Goal: Task Accomplishment & Management: Complete application form

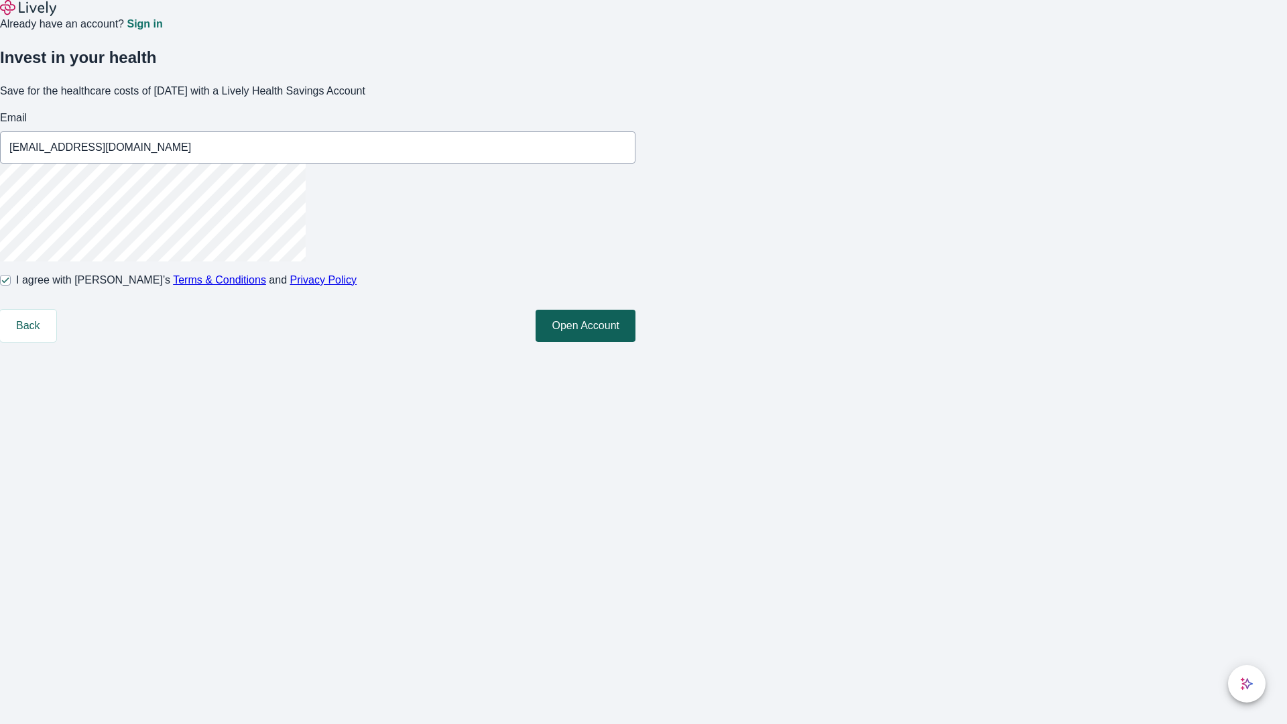
click at [635, 342] on button "Open Account" at bounding box center [586, 326] width 100 height 32
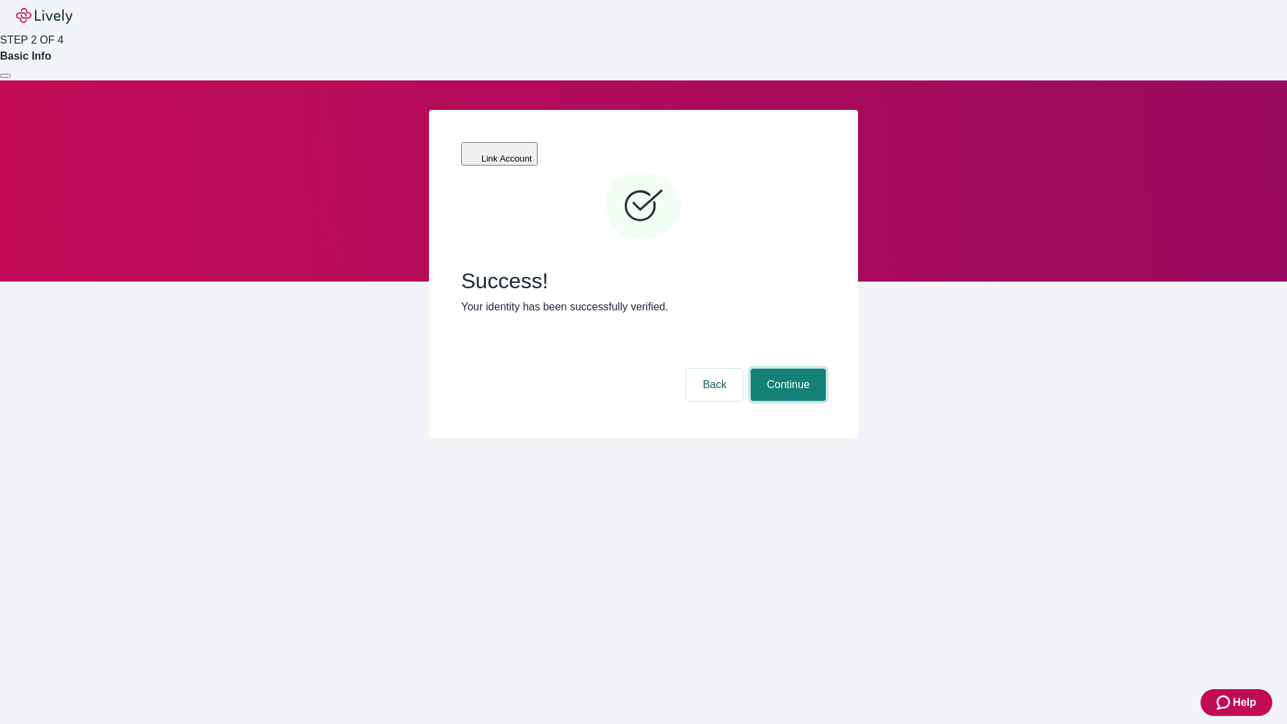
click at [786, 369] on button "Continue" at bounding box center [788, 385] width 75 height 32
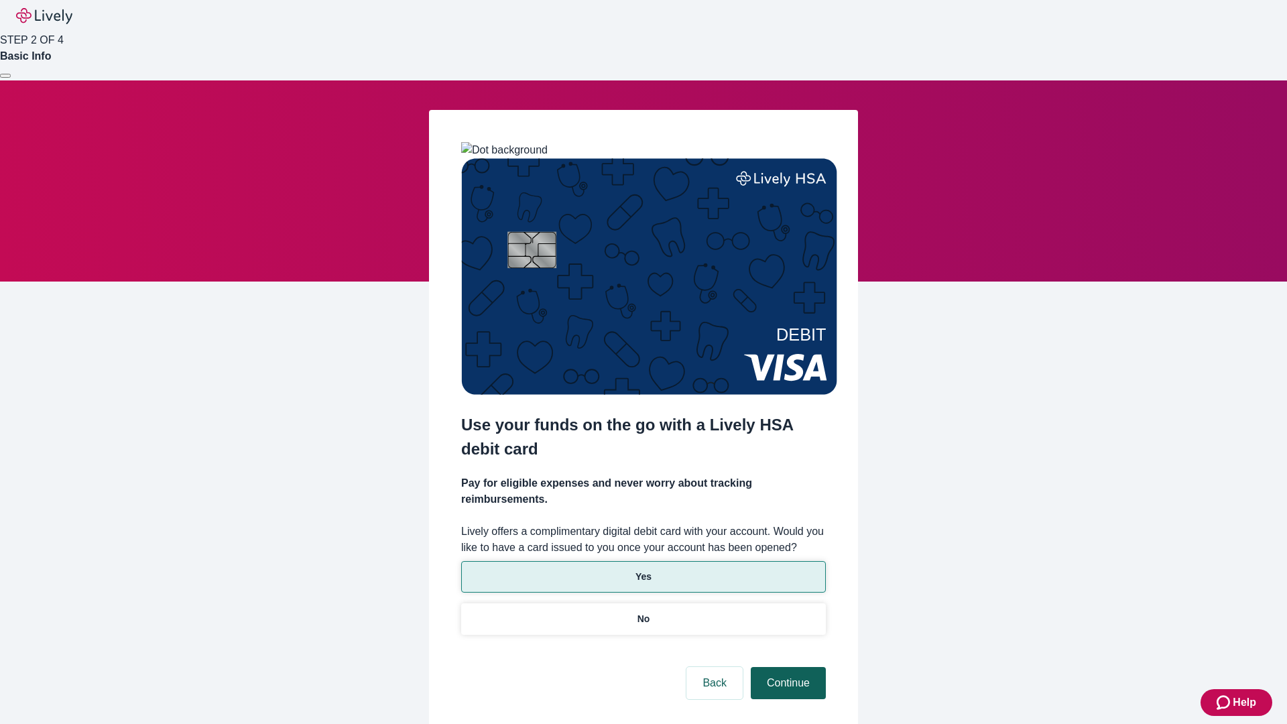
click at [643, 612] on p "No" at bounding box center [643, 619] width 13 height 14
click at [786, 667] on button "Continue" at bounding box center [788, 683] width 75 height 32
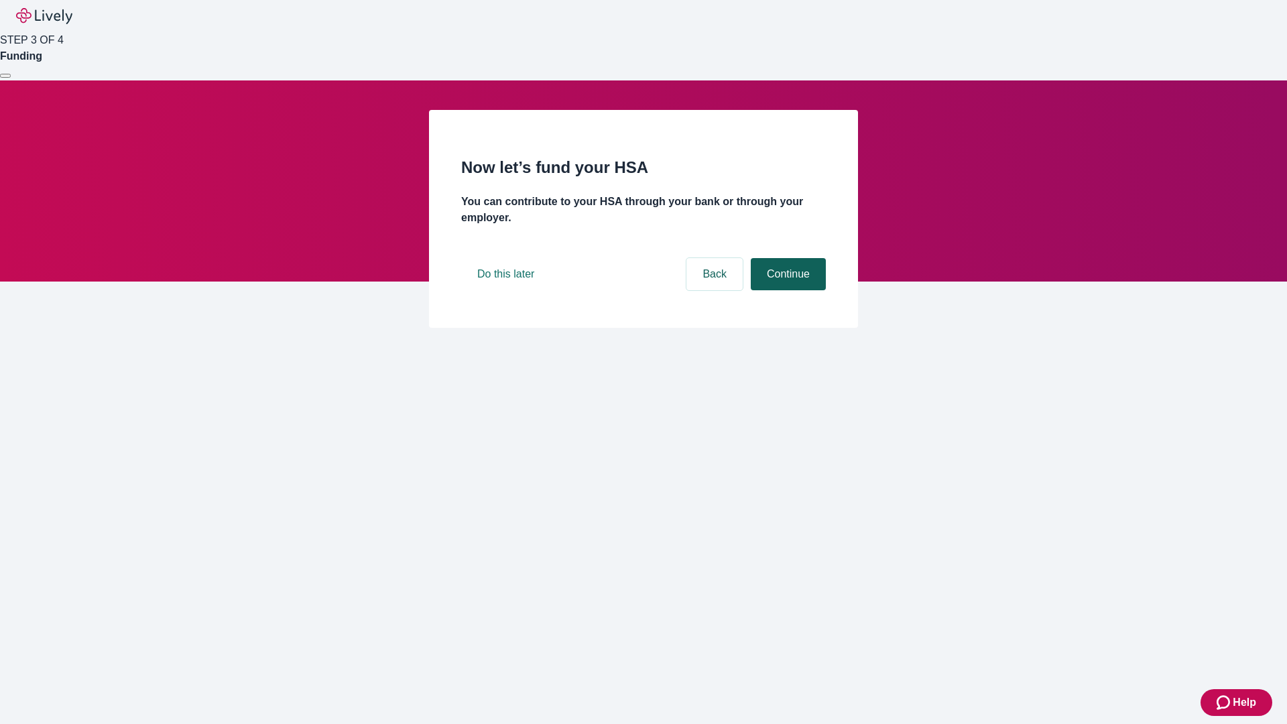
click at [786, 290] on button "Continue" at bounding box center [788, 274] width 75 height 32
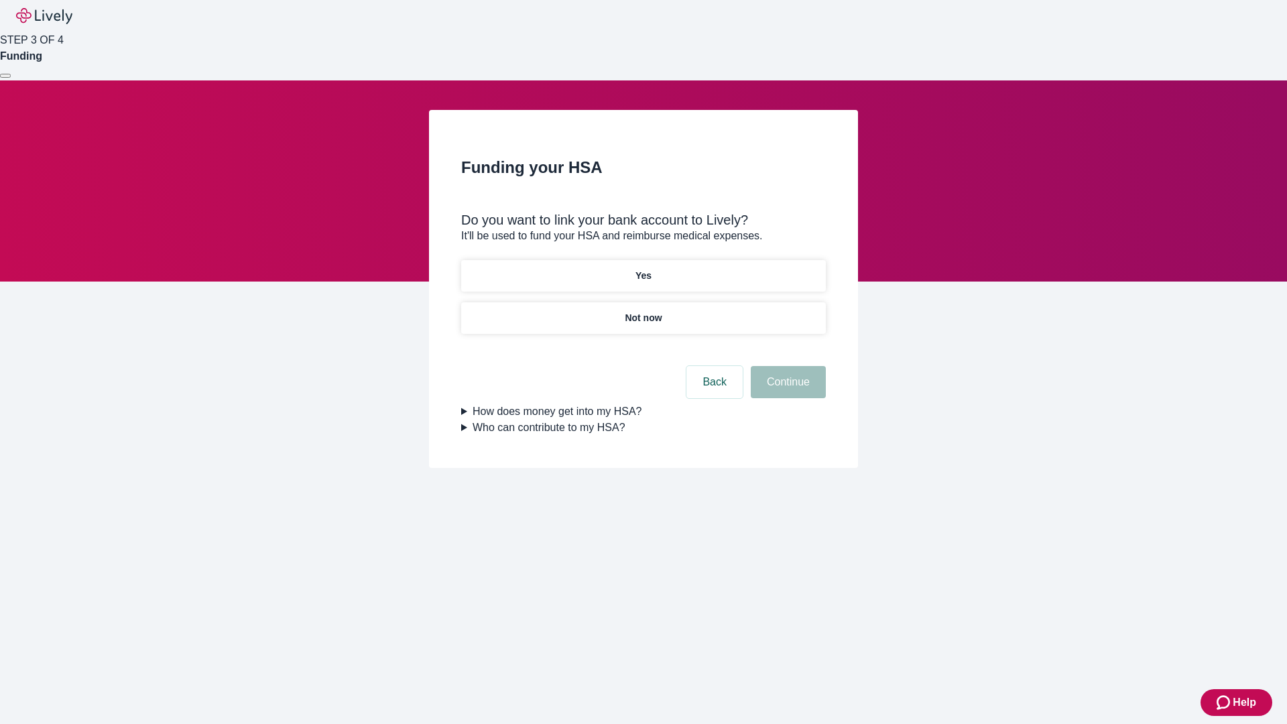
click at [643, 269] on p "Yes" at bounding box center [643, 276] width 16 height 14
click at [786, 366] on button "Continue" at bounding box center [788, 382] width 75 height 32
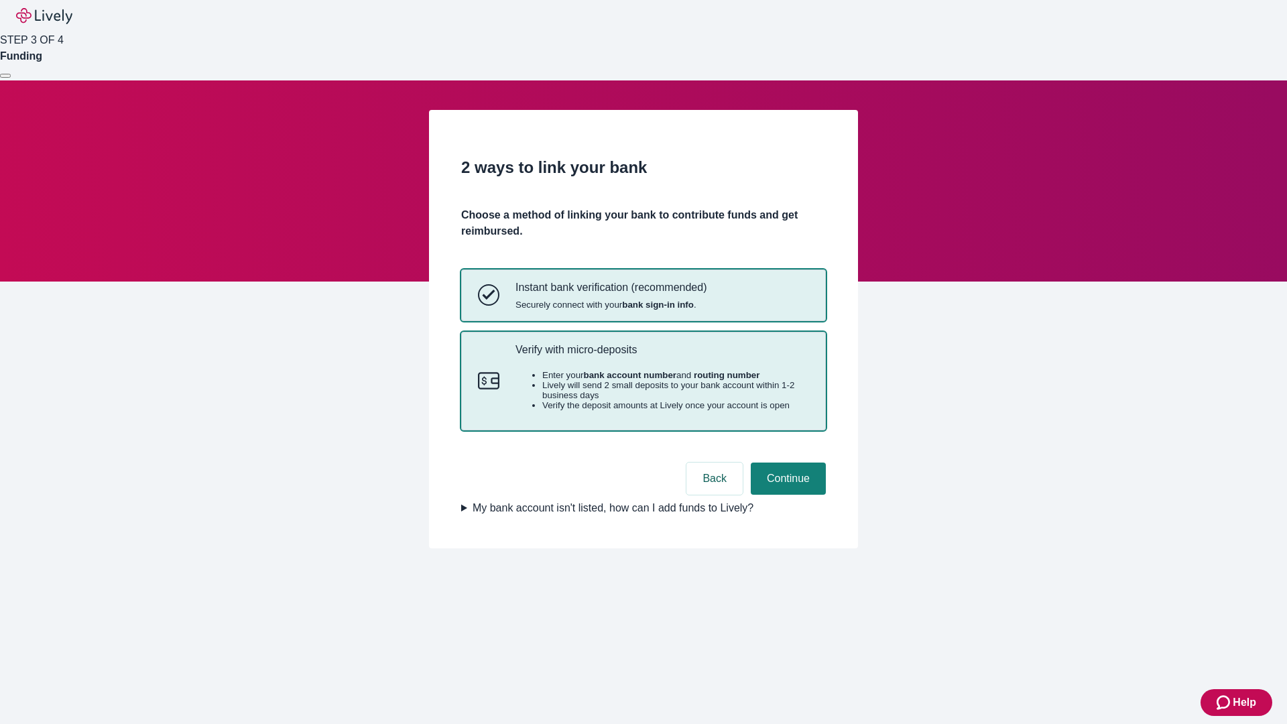
click at [662, 356] on p "Verify with micro-deposits" at bounding box center [662, 349] width 294 height 13
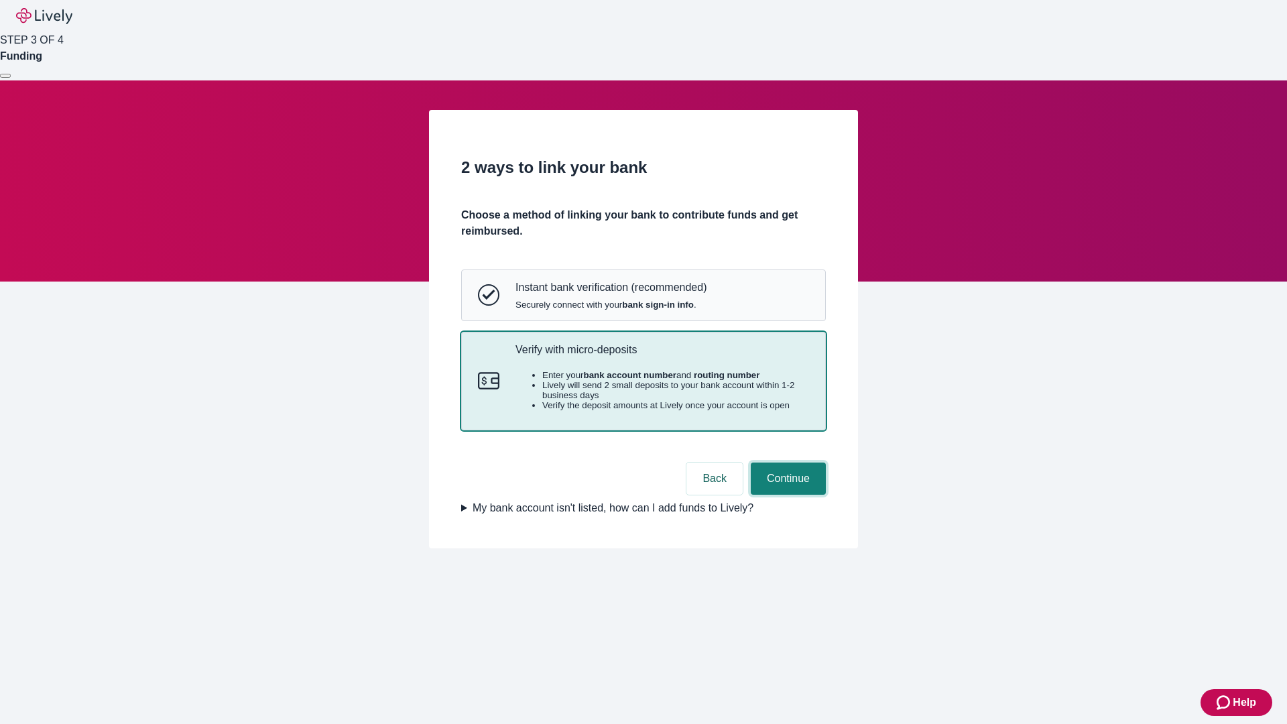
click at [786, 495] on button "Continue" at bounding box center [788, 478] width 75 height 32
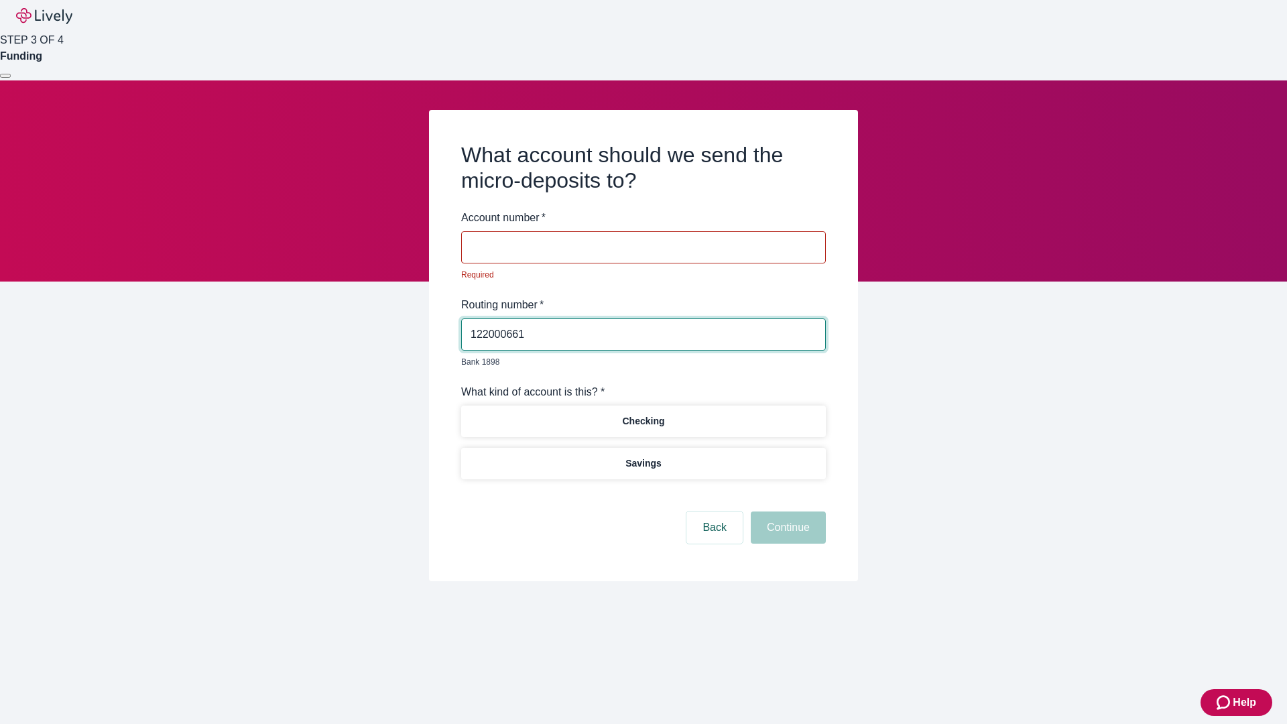
type input "122000661"
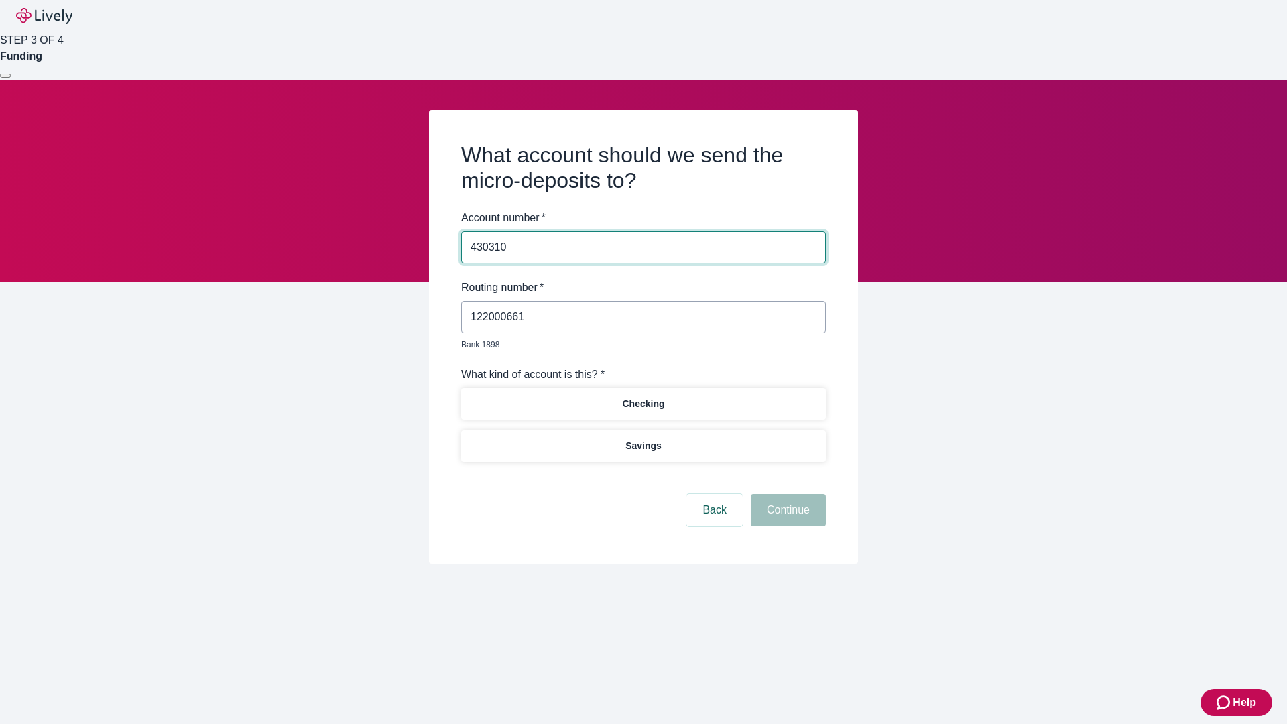
type input "430310"
click at [643, 397] on p "Checking" at bounding box center [643, 404] width 42 height 14
click at [786, 495] on button "Continue" at bounding box center [788, 510] width 75 height 32
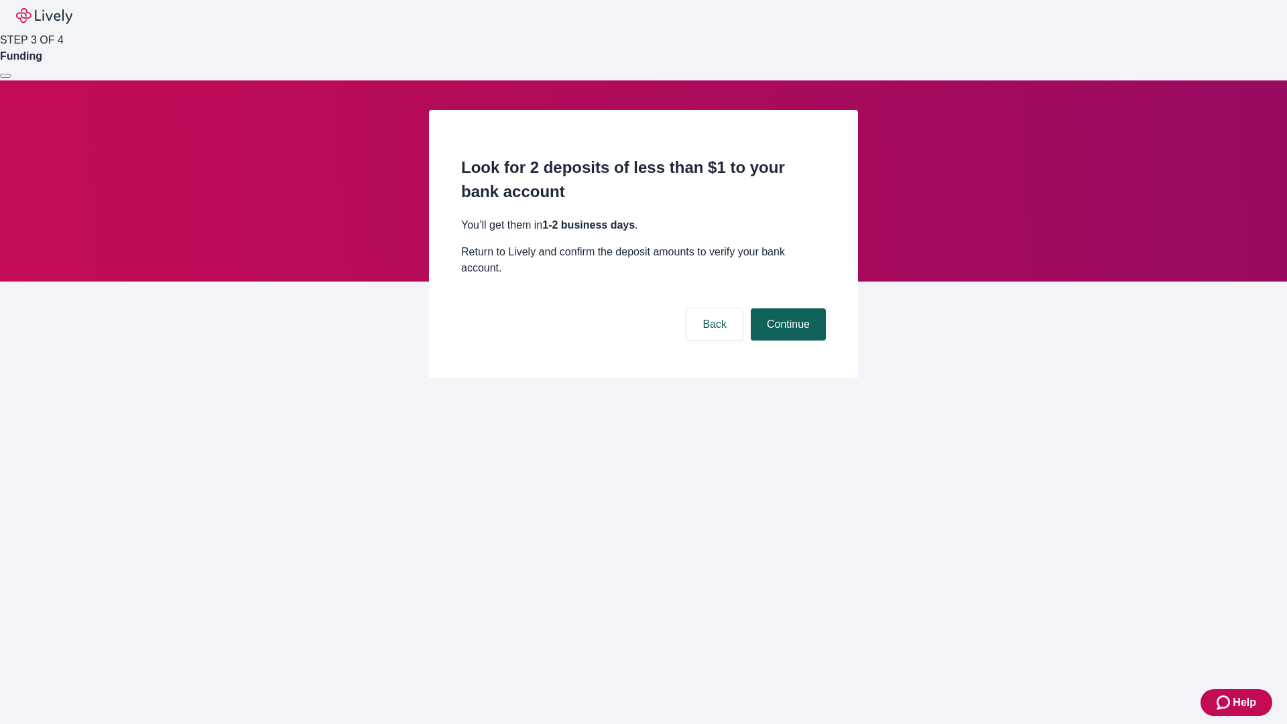
click at [786, 308] on button "Continue" at bounding box center [788, 324] width 75 height 32
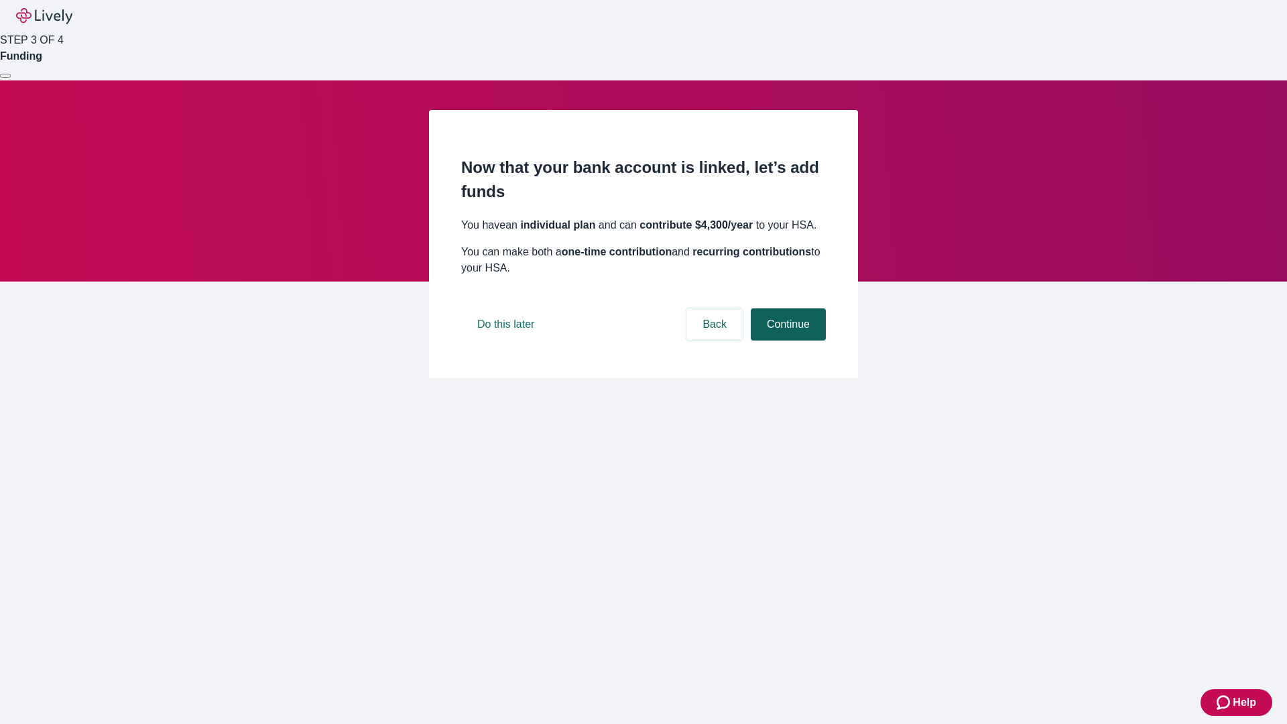
click at [786, 340] on button "Continue" at bounding box center [788, 324] width 75 height 32
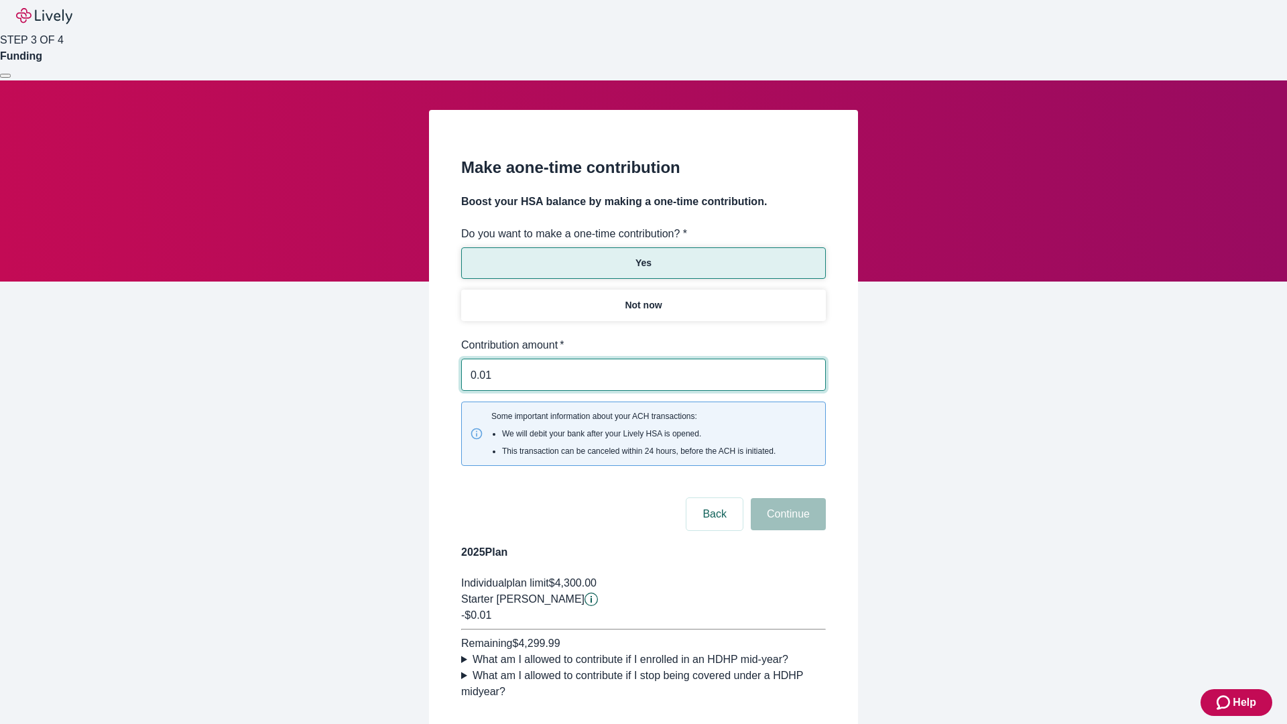
type input "0.01"
click at [786, 498] on button "Continue" at bounding box center [788, 514] width 75 height 32
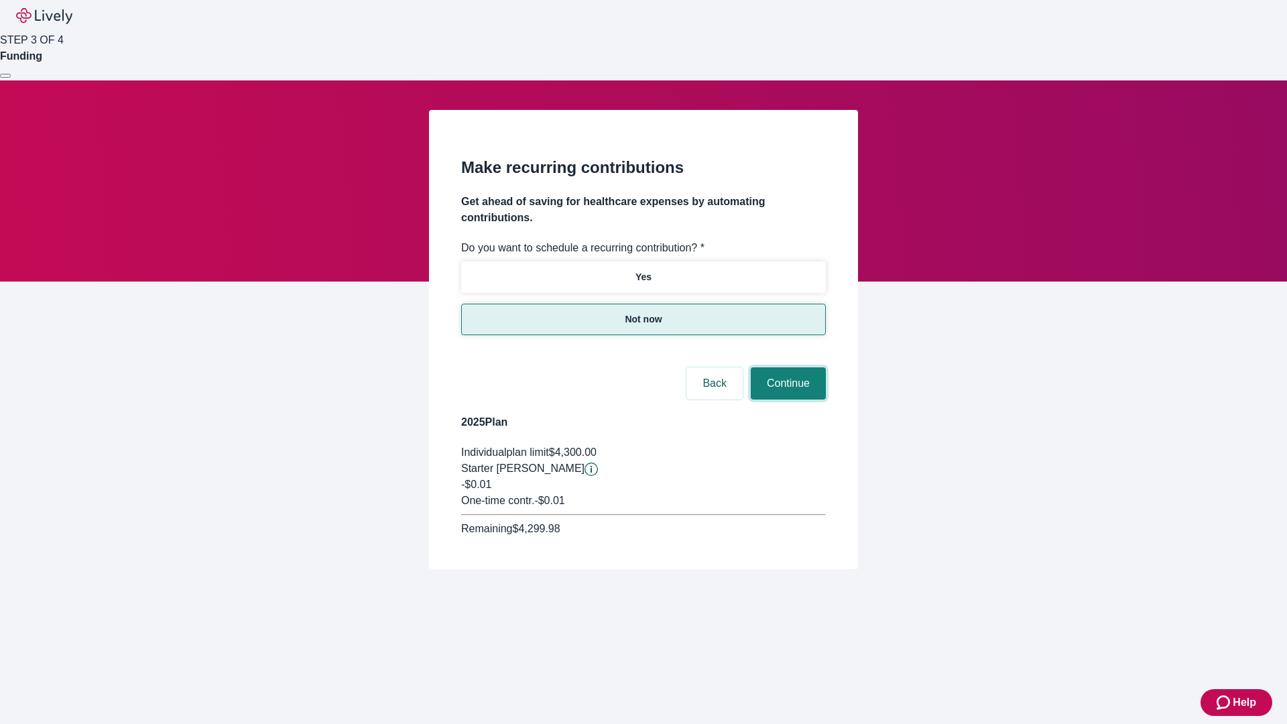
click at [786, 367] on button "Continue" at bounding box center [788, 383] width 75 height 32
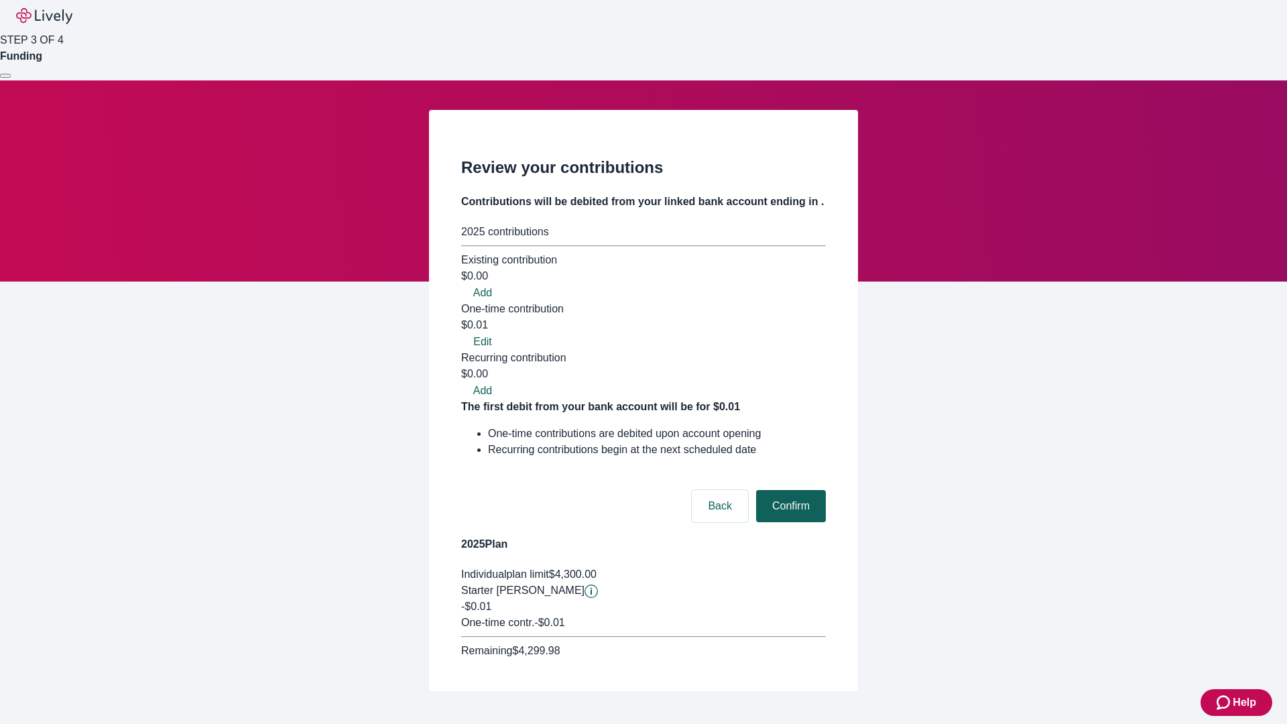
click at [789, 490] on button "Confirm" at bounding box center [791, 506] width 70 height 32
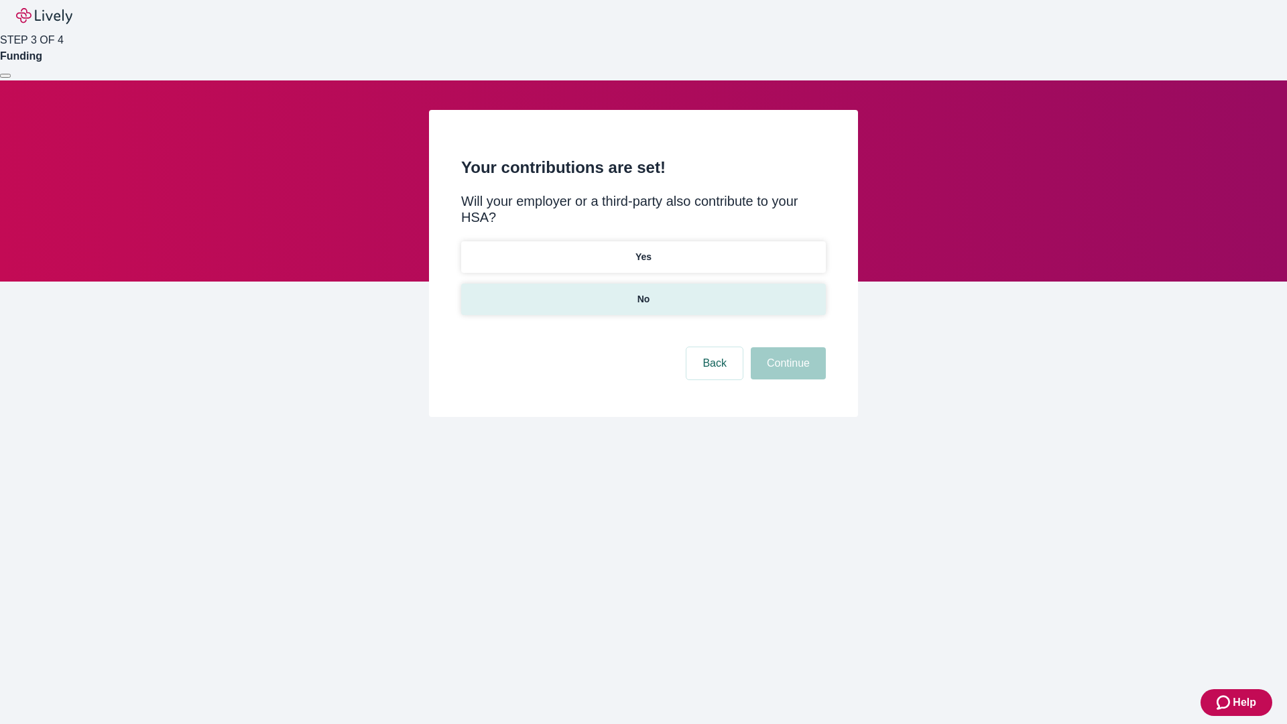
click at [643, 292] on p "No" at bounding box center [643, 299] width 13 height 14
click at [786, 347] on button "Continue" at bounding box center [788, 363] width 75 height 32
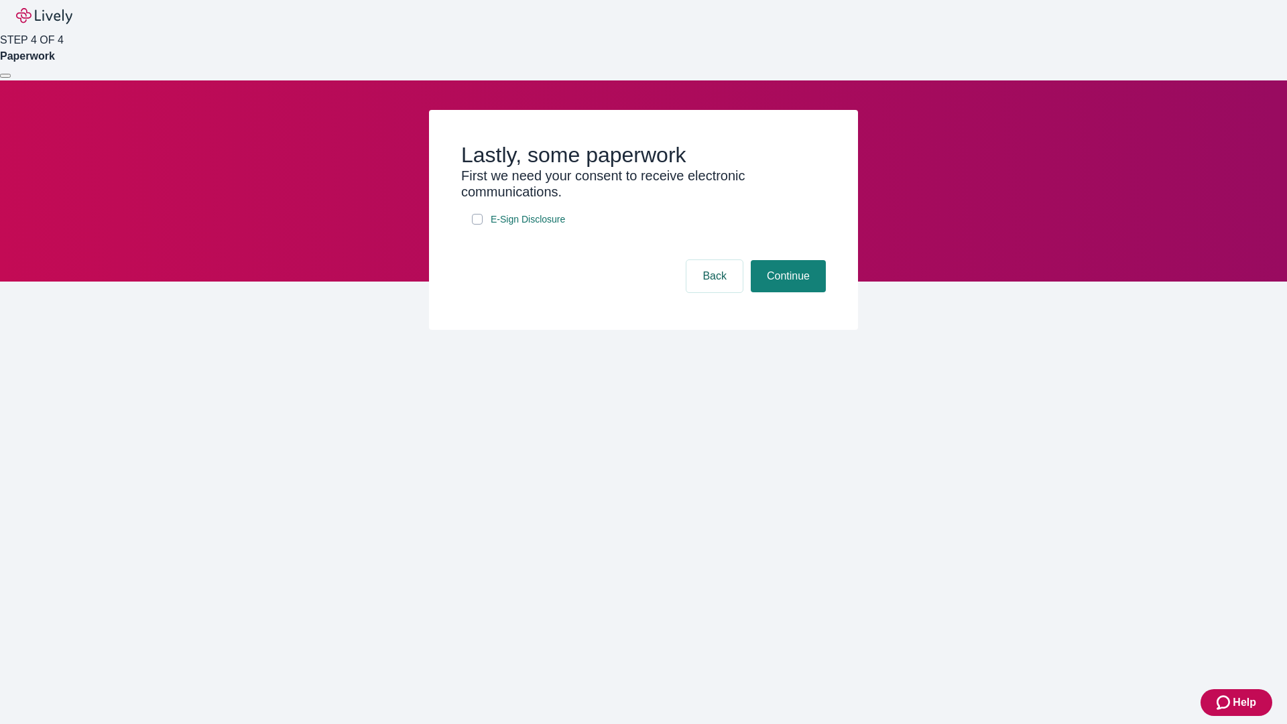
click at [477, 225] on input "E-Sign Disclosure" at bounding box center [477, 219] width 11 height 11
checkbox input "true"
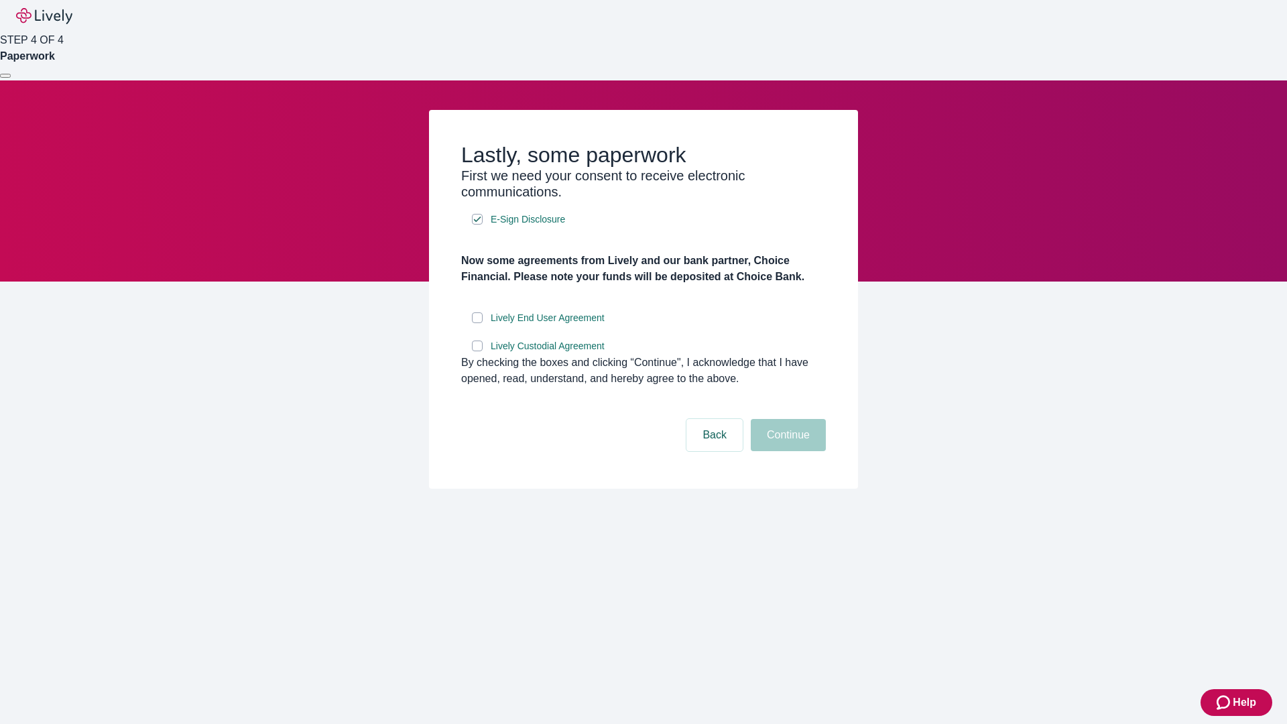
click at [477, 323] on input "Lively End User Agreement" at bounding box center [477, 317] width 11 height 11
checkbox input "true"
click at [477, 351] on input "Lively Custodial Agreement" at bounding box center [477, 345] width 11 height 11
checkbox input "true"
click at [786, 451] on button "Continue" at bounding box center [788, 435] width 75 height 32
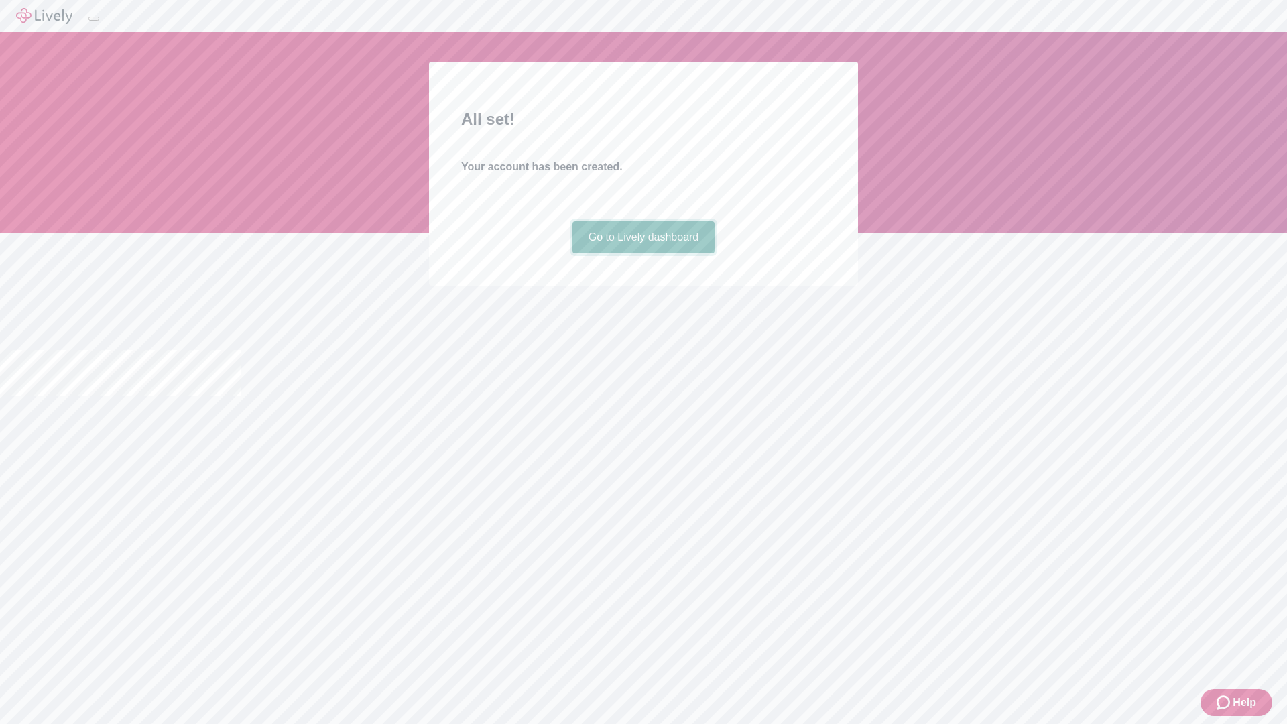
click at [643, 253] on link "Go to Lively dashboard" at bounding box center [643, 237] width 143 height 32
